Goal: Transaction & Acquisition: Purchase product/service

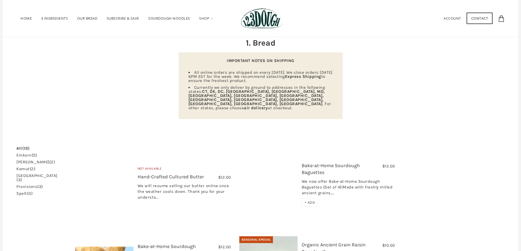
scroll to position [29, 0]
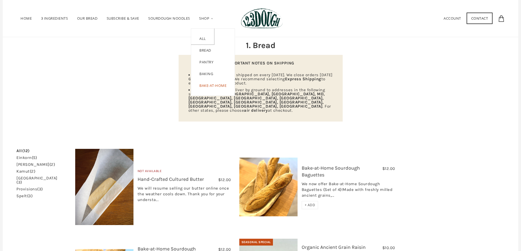
click at [203, 41] on link "ALL" at bounding box center [202, 37] width 23 height 16
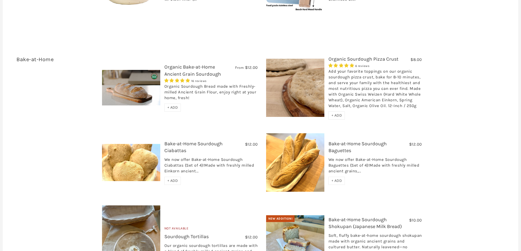
scroll to position [930, 0]
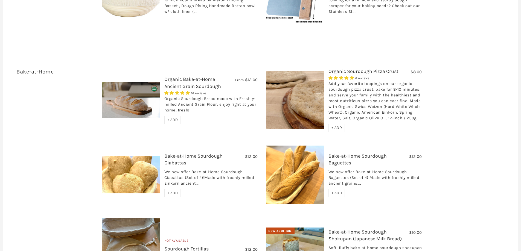
click at [141, 98] on img at bounding box center [131, 99] width 58 height 35
